Goal: Task Accomplishment & Management: Manage account settings

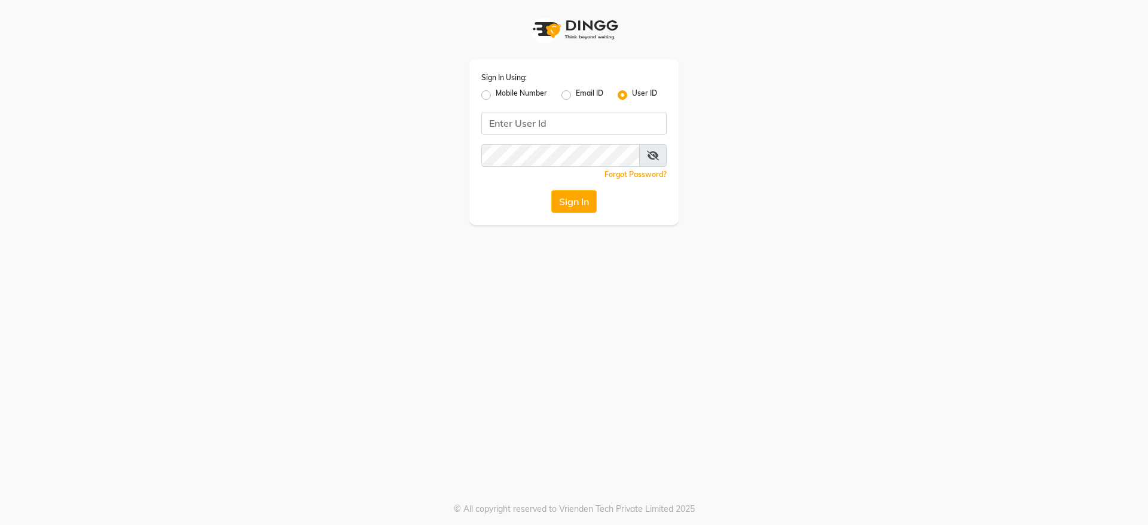
click at [496, 97] on label "Mobile Number" at bounding box center [521, 95] width 51 height 14
click at [496, 96] on input "Mobile Number" at bounding box center [500, 92] width 8 height 8
radio input "true"
radio input "false"
click at [595, 119] on input "Username" at bounding box center [593, 123] width 145 height 23
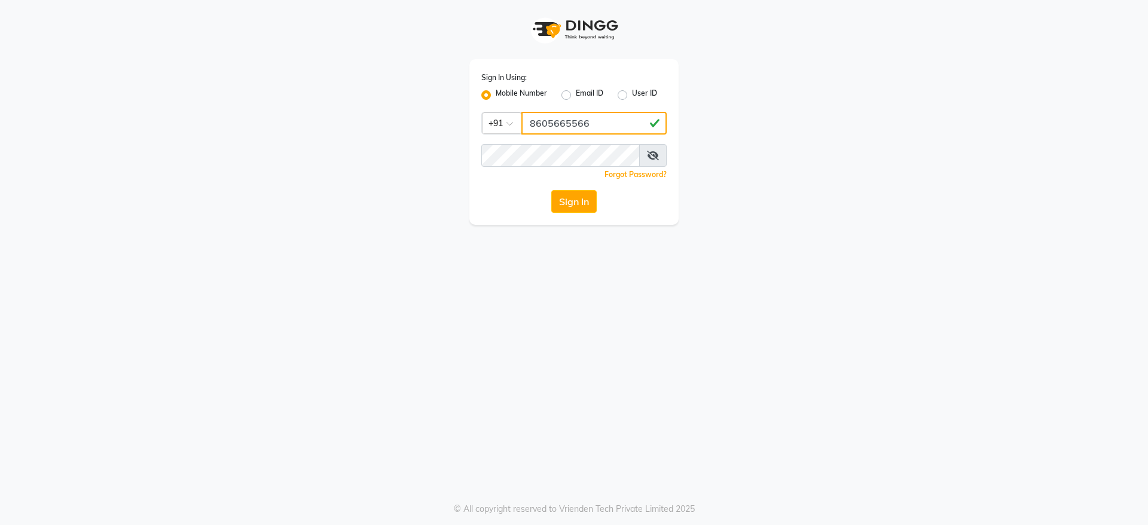
type input "8605665566"
click at [579, 202] on button "Sign In" at bounding box center [573, 201] width 45 height 23
